Goal: Task Accomplishment & Management: Manage account settings

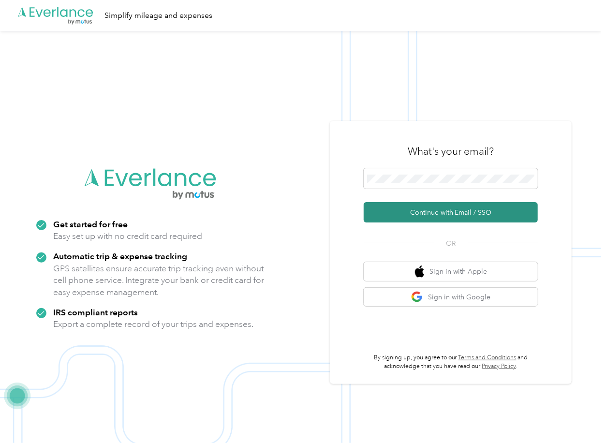
click at [391, 207] on button "Continue with Email / SSO" at bounding box center [450, 212] width 174 height 20
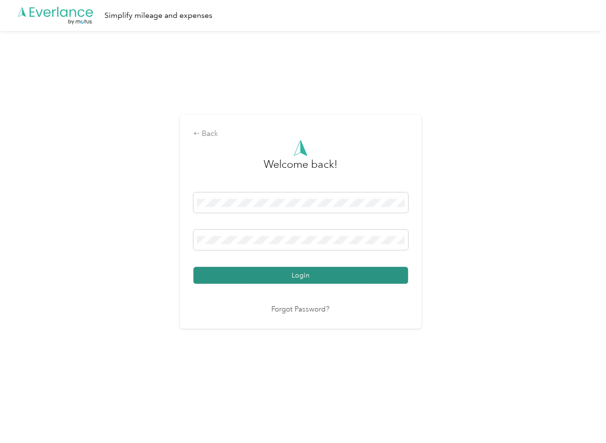
click at [244, 271] on button "Login" at bounding box center [300, 275] width 215 height 17
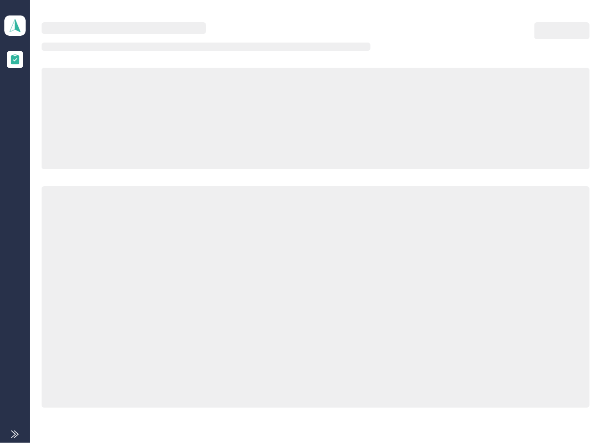
click at [311, 138] on div at bounding box center [315, 118] width 547 height 101
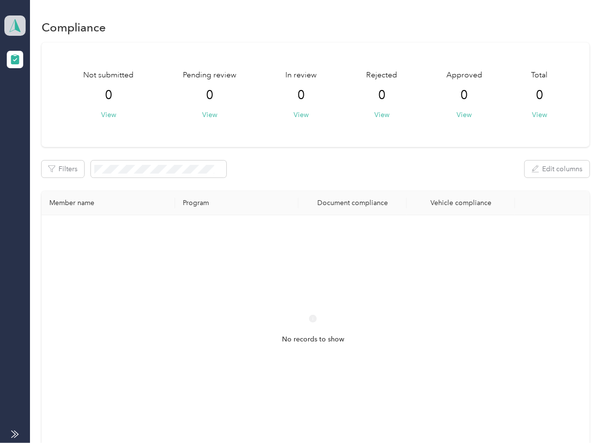
click at [11, 33] on span at bounding box center [14, 25] width 21 height 20
click at [36, 95] on div "Log out" at bounding box center [106, 101] width 190 height 17
